Goal: Task Accomplishment & Management: Manage account settings

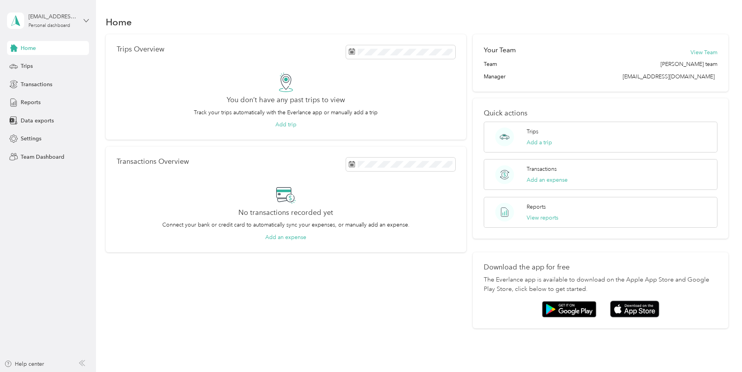
click at [84, 20] on icon at bounding box center [86, 20] width 5 height 5
click at [41, 66] on div "Team dashboard" at bounding box center [88, 64] width 153 height 14
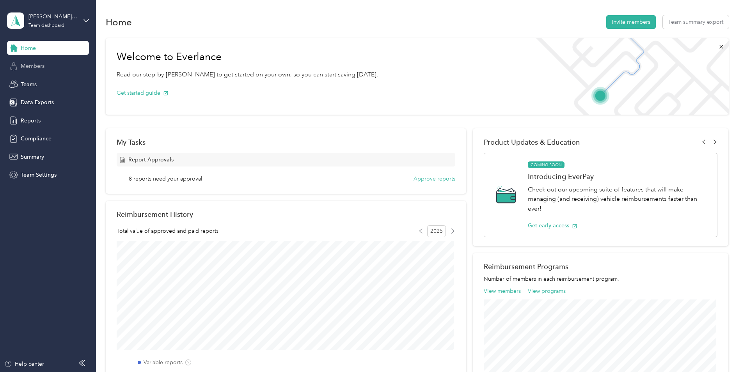
click at [32, 66] on span "Members" at bounding box center [33, 66] width 24 height 8
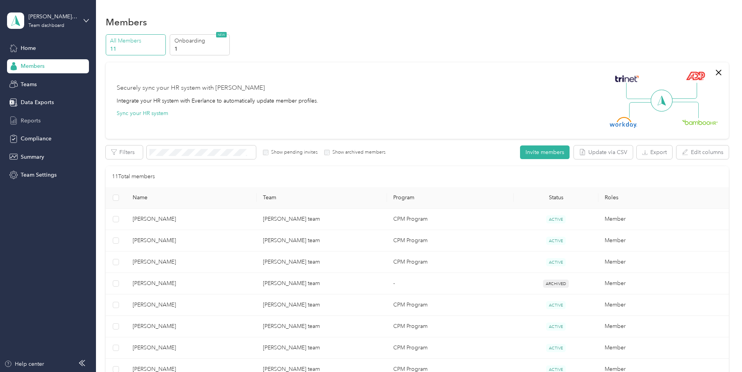
click at [30, 121] on span "Reports" at bounding box center [31, 121] width 20 height 8
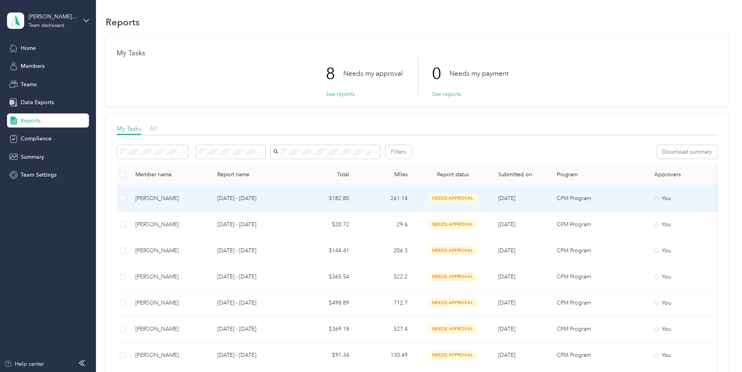
click at [288, 199] on p "[DATE] - [DATE]" at bounding box center [253, 198] width 73 height 9
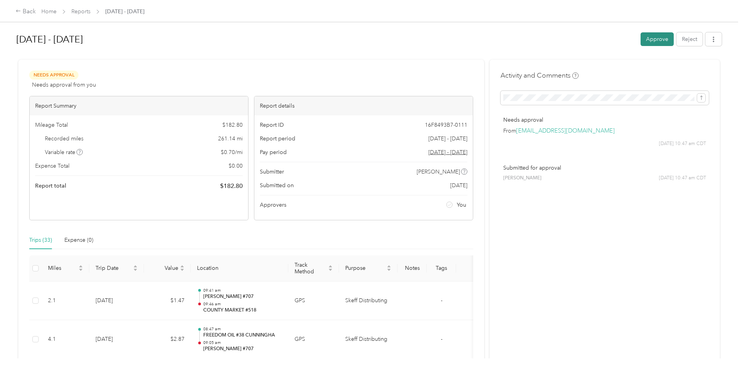
click at [656, 38] on button "Approve" at bounding box center [657, 39] width 33 height 14
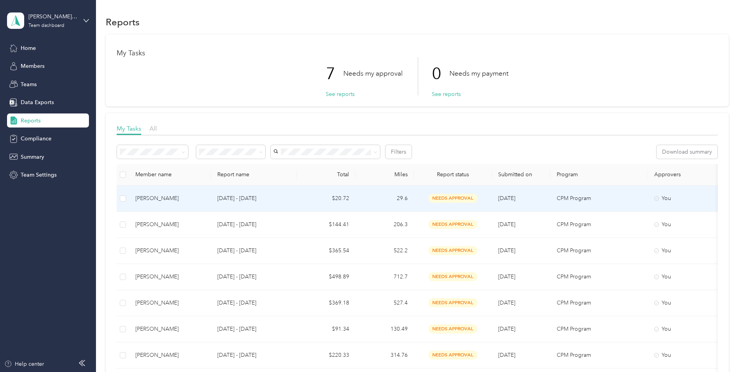
click at [299, 199] on td "$20.72" at bounding box center [326, 199] width 59 height 26
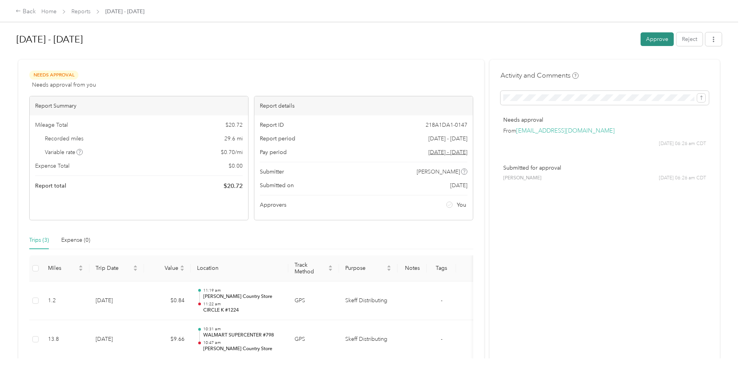
click at [651, 36] on button "Approve" at bounding box center [657, 39] width 33 height 14
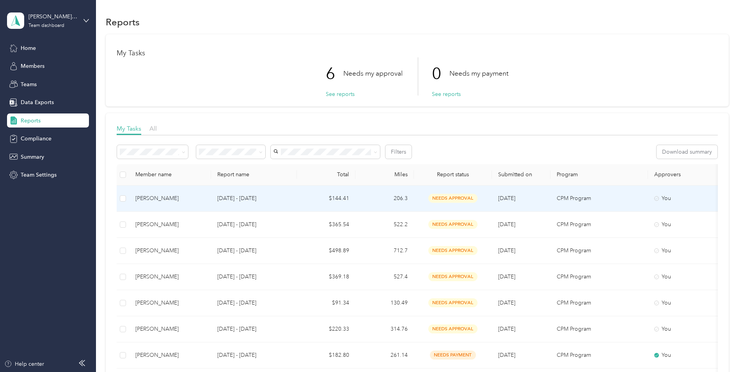
click at [302, 200] on td "$144.41" at bounding box center [326, 199] width 59 height 26
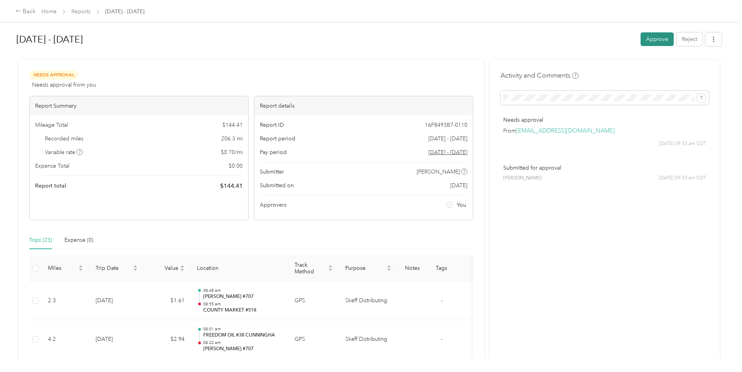
click at [658, 36] on button "Approve" at bounding box center [657, 39] width 33 height 14
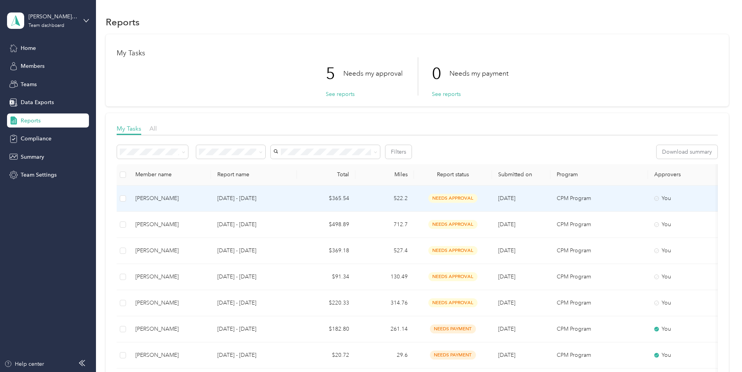
click at [293, 197] on td "[DATE] - [DATE]" at bounding box center [254, 199] width 86 height 26
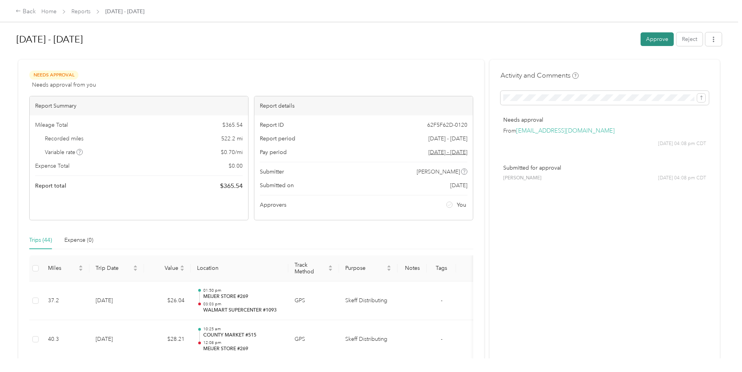
click at [653, 38] on button "Approve" at bounding box center [657, 39] width 33 height 14
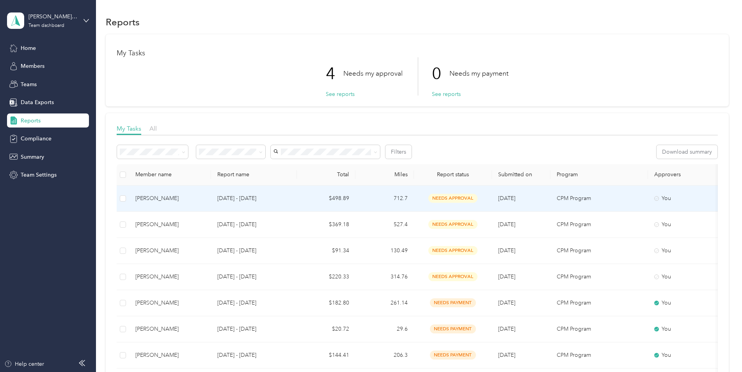
click at [296, 198] on td "[DATE] - [DATE]" at bounding box center [254, 199] width 86 height 26
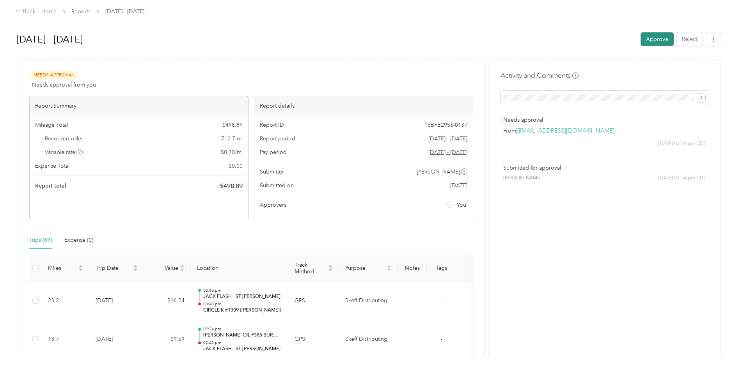
click at [656, 34] on button "Approve" at bounding box center [657, 39] width 33 height 14
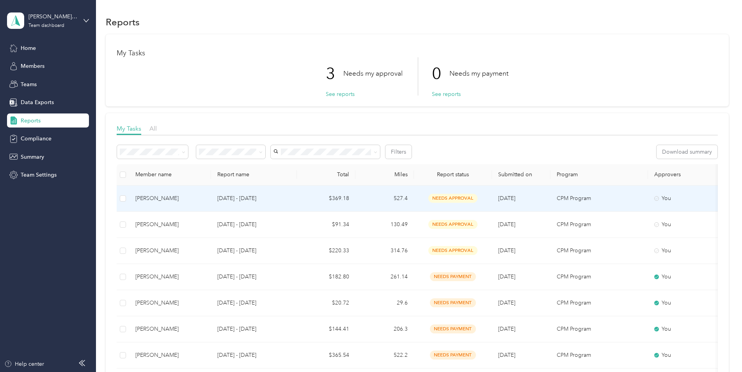
click at [315, 200] on td "$369.18" at bounding box center [326, 199] width 59 height 26
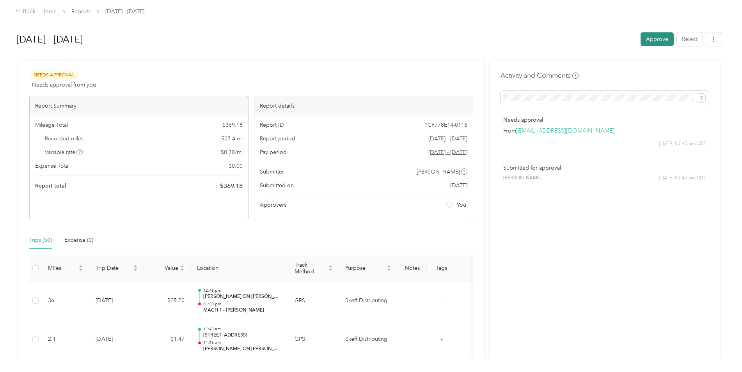
click at [657, 39] on button "Approve" at bounding box center [657, 39] width 33 height 14
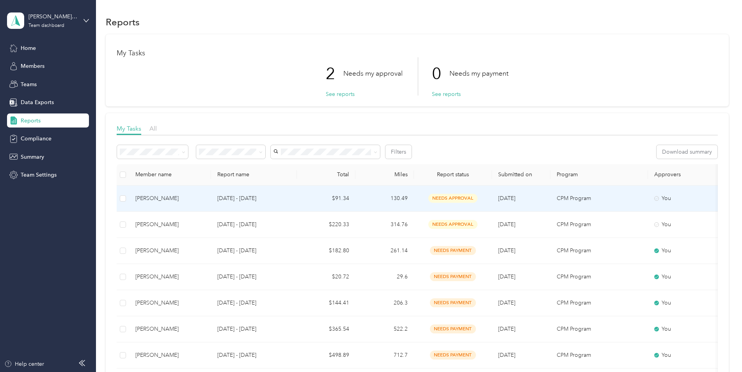
click at [301, 200] on td "$91.34" at bounding box center [326, 199] width 59 height 26
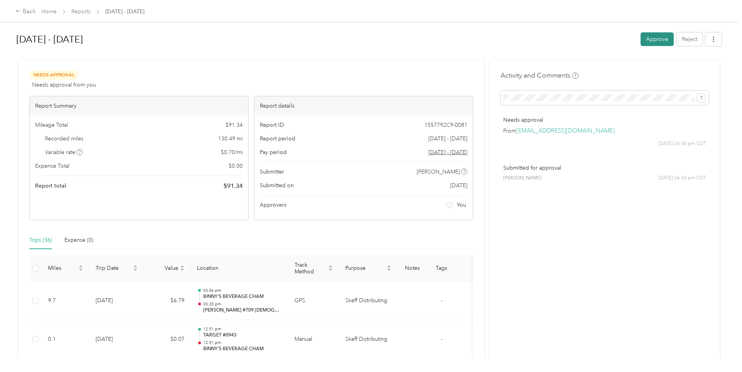
click at [655, 39] on button "Approve" at bounding box center [657, 39] width 33 height 14
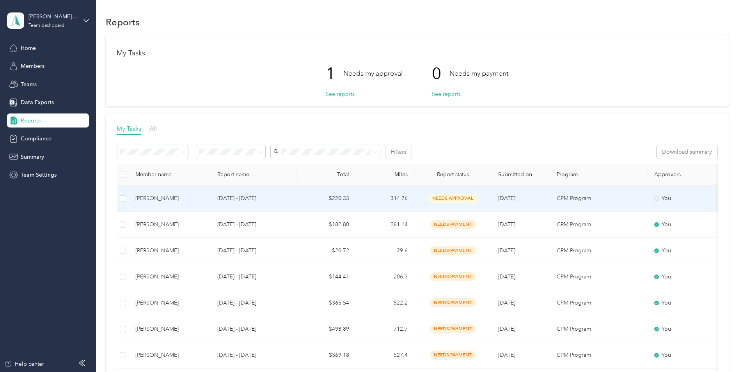
click at [301, 199] on td "$220.33" at bounding box center [326, 199] width 59 height 26
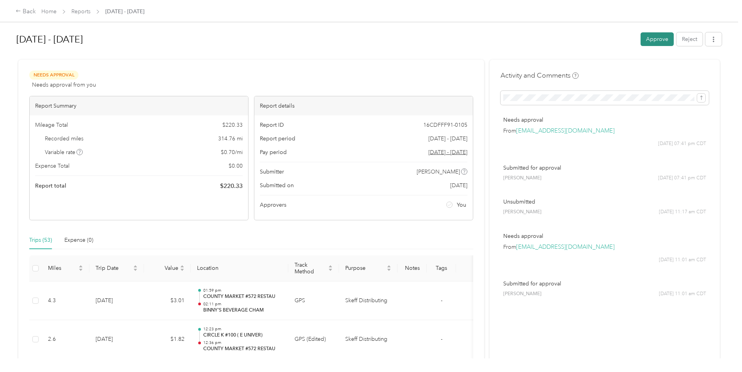
click at [660, 40] on button "Approve" at bounding box center [657, 39] width 33 height 14
